Goal: Task Accomplishment & Management: Understand process/instructions

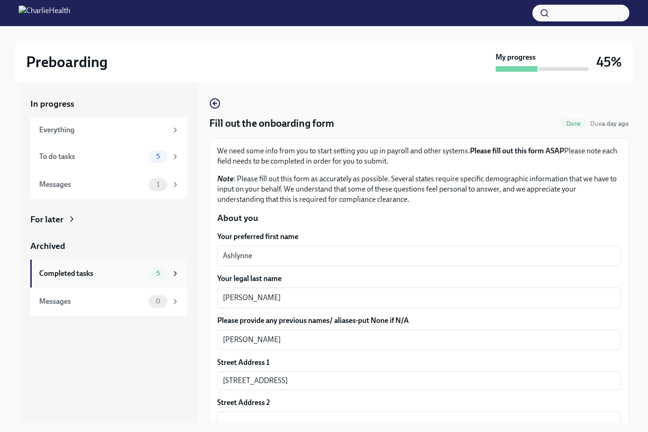
click at [173, 276] on icon at bounding box center [175, 273] width 8 height 8
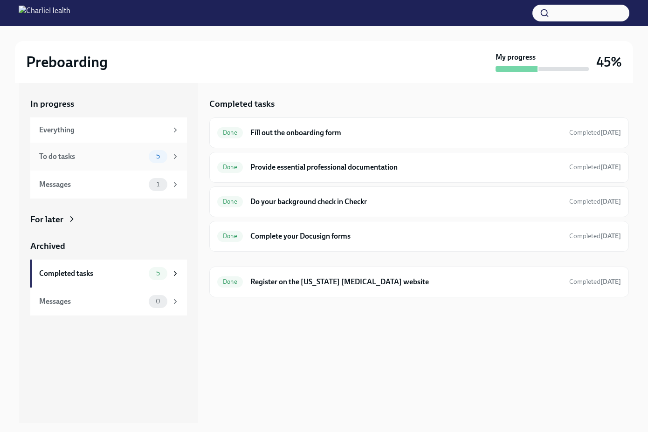
click at [124, 159] on div "To do tasks" at bounding box center [92, 156] width 106 height 10
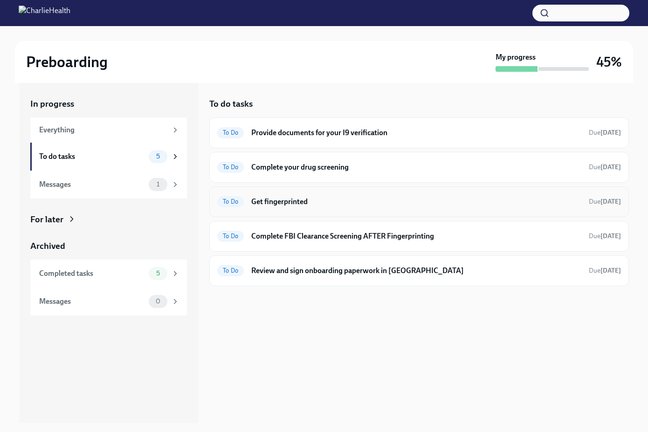
click at [312, 207] on h6 "Get fingerprinted" at bounding box center [416, 202] width 330 height 10
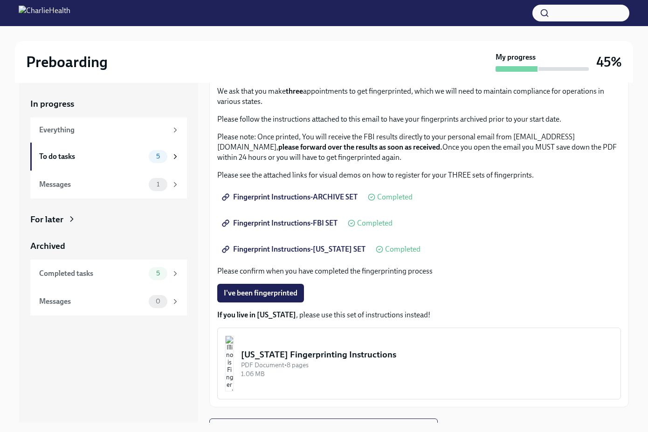
scroll to position [75, 0]
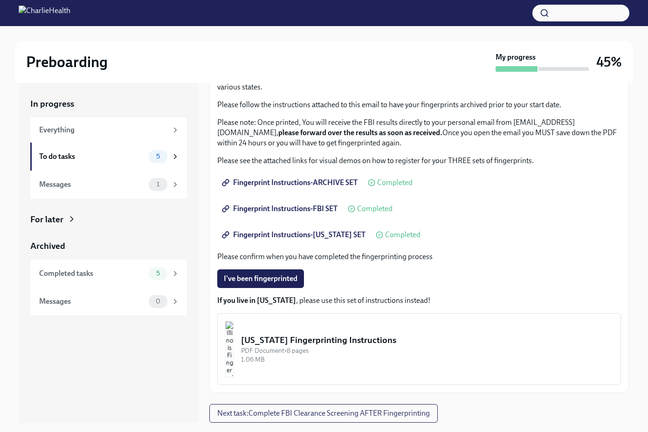
click at [313, 184] on span "Fingerprint Instructions-ARCHIVE SET" at bounding box center [291, 182] width 134 height 9
click at [116, 276] on div "Completed tasks" at bounding box center [92, 273] width 106 height 10
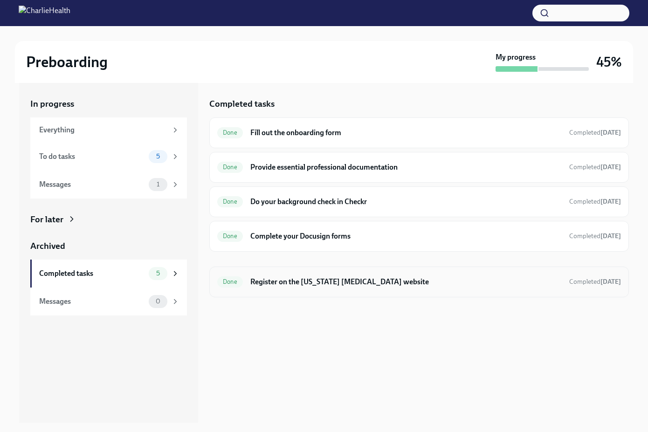
click at [309, 286] on h6 "Register on the [US_STATE] [MEDICAL_DATA] website" at bounding box center [405, 282] width 311 height 10
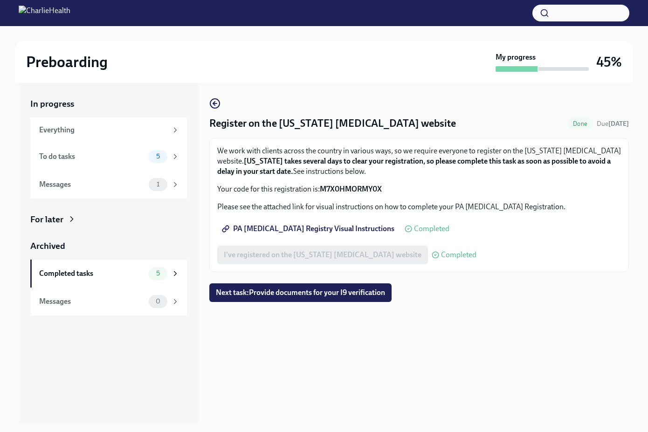
click at [327, 227] on span "PA [MEDICAL_DATA] Registry Visual Instructions" at bounding box center [309, 228] width 171 height 9
click at [103, 273] on div "Completed tasks" at bounding box center [92, 273] width 106 height 10
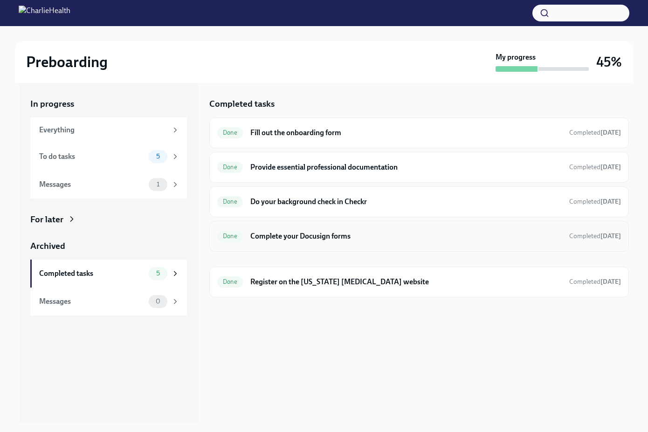
click at [387, 233] on h6 "Complete your Docusign forms" at bounding box center [405, 236] width 311 height 10
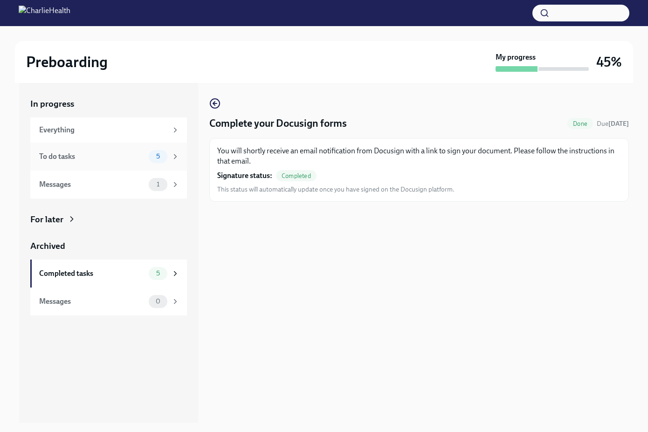
click at [124, 162] on div "To do tasks 5" at bounding box center [109, 156] width 140 height 13
